Goal: Task Accomplishment & Management: Use online tool/utility

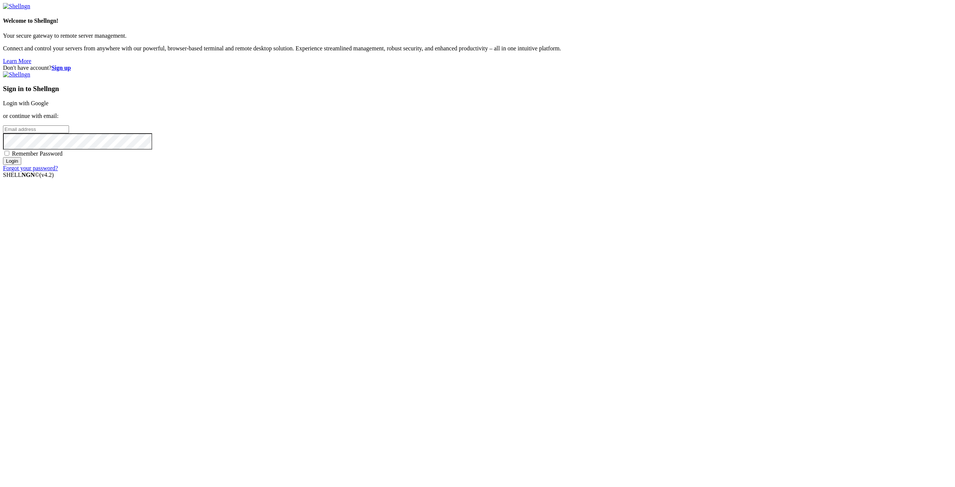
type input "[EMAIL_ADDRESS][DOMAIN_NAME]"
click at [21, 165] on input "Login" at bounding box center [12, 161] width 18 height 8
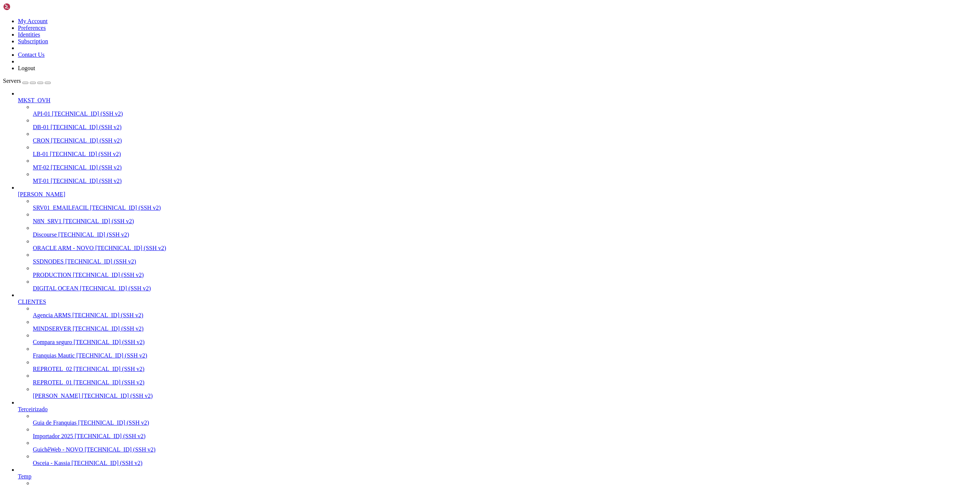
click at [46, 278] on span "PRODUCTION" at bounding box center [52, 275] width 38 height 6
